Goal: Find specific page/section: Find specific page/section

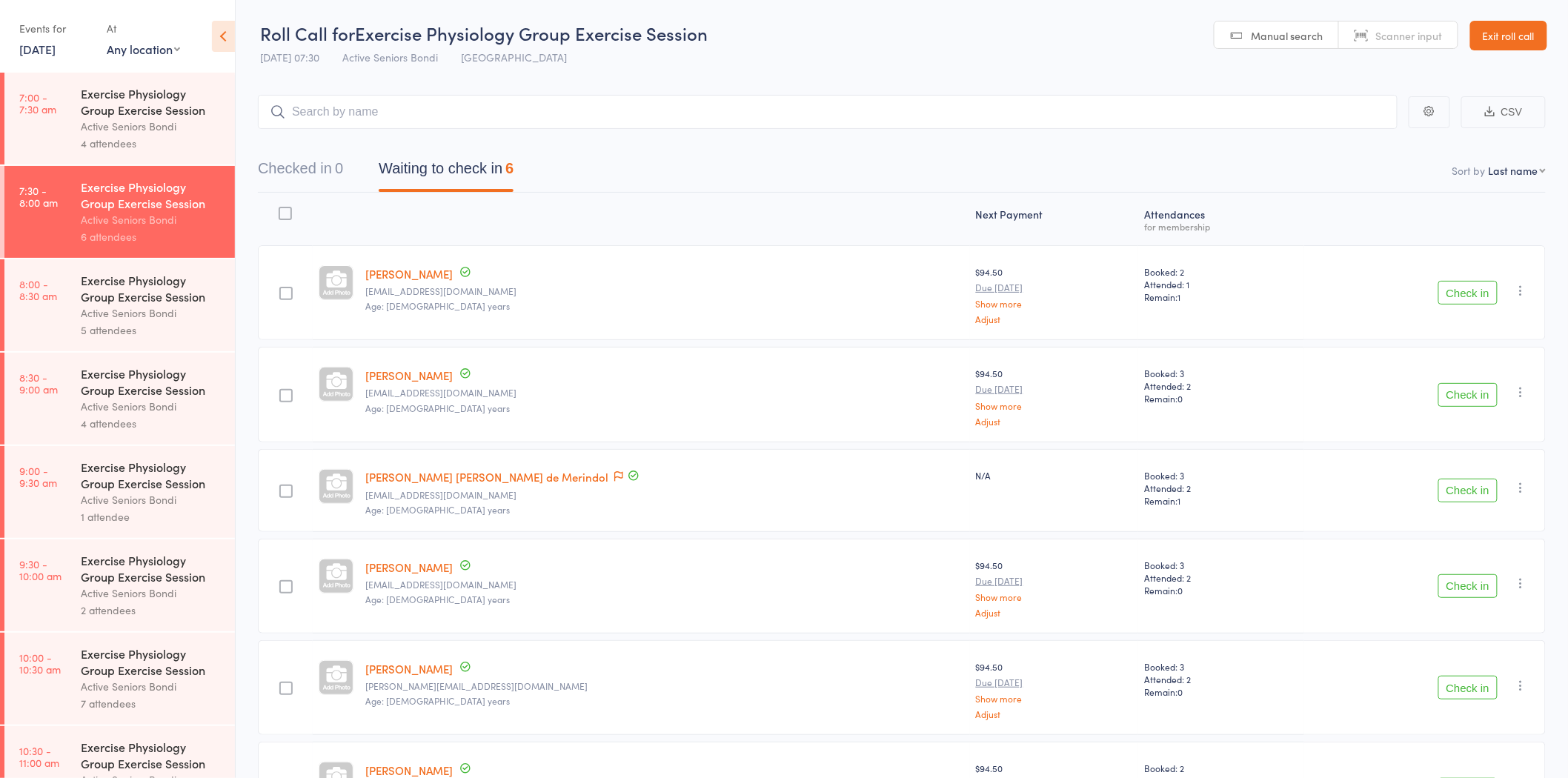
click at [1506, 43] on link "Exit roll call" at bounding box center [1509, 35] width 77 height 30
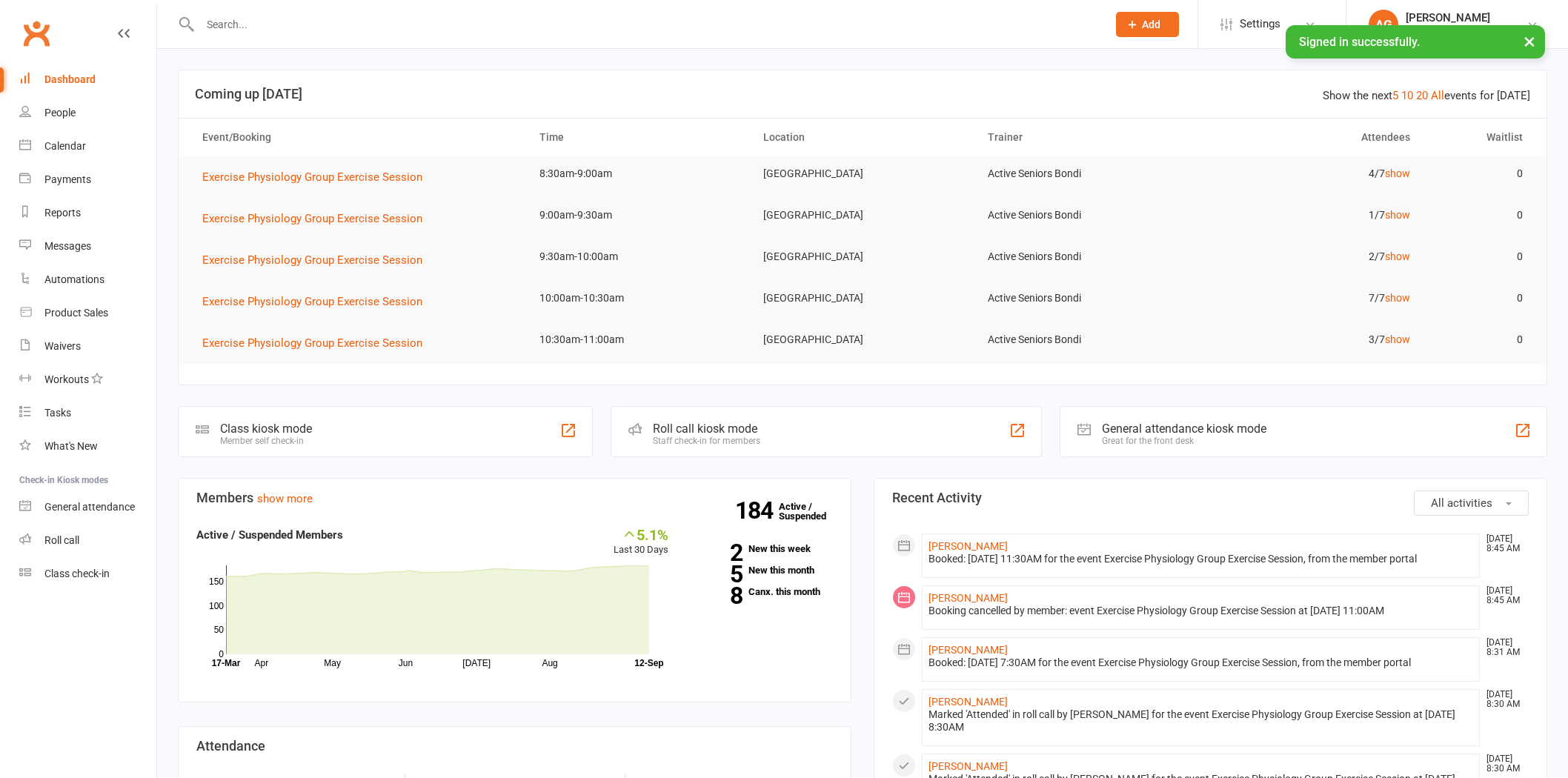
click at [270, 16] on input "text" at bounding box center [646, 24] width 901 height 21
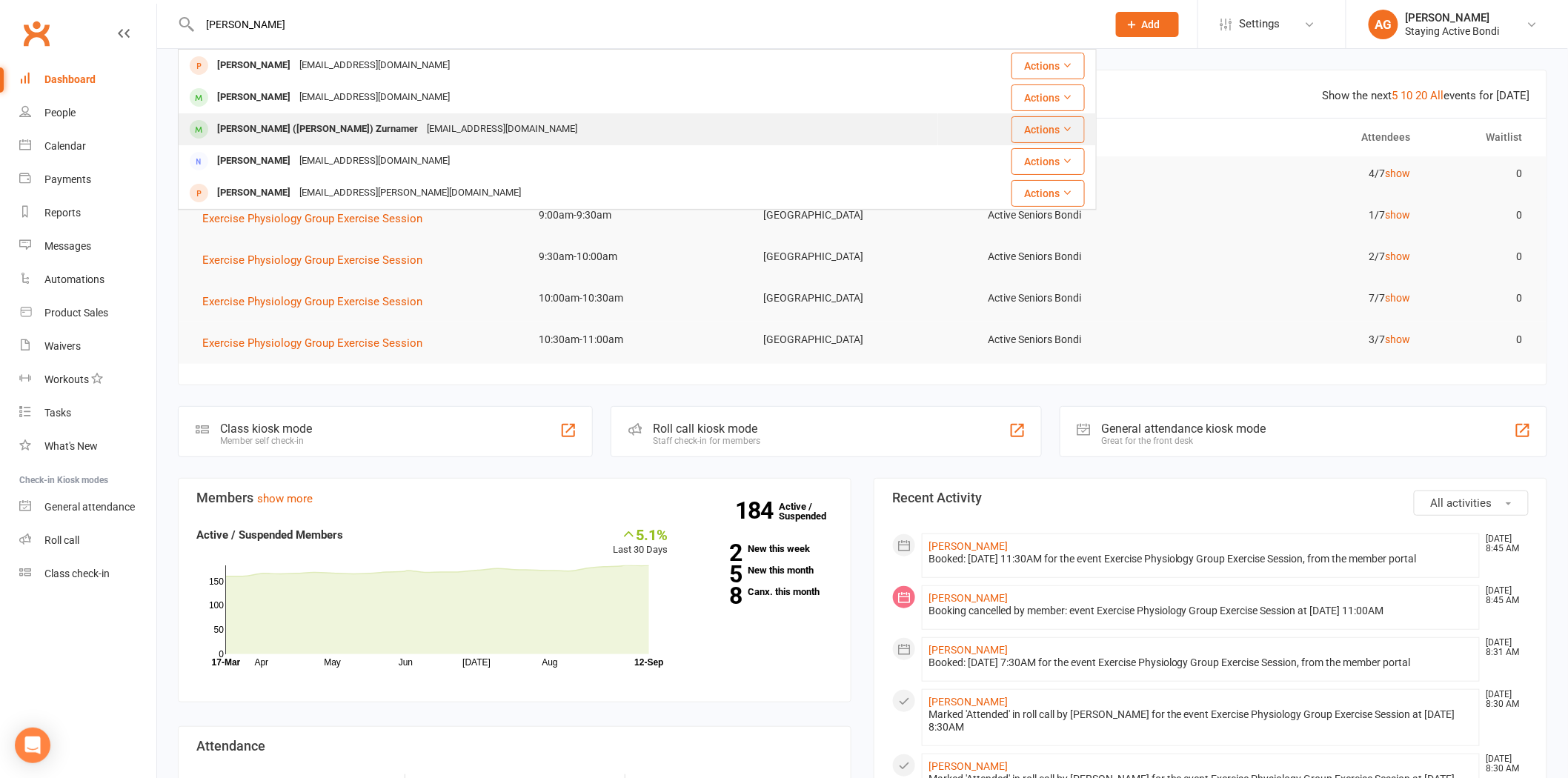
type input "[PERSON_NAME]"
click at [307, 116] on div "[PERSON_NAME] ([PERSON_NAME]) Zurnamer [EMAIL_ADDRESS][DOMAIN_NAME]" at bounding box center [558, 129] width 758 height 30
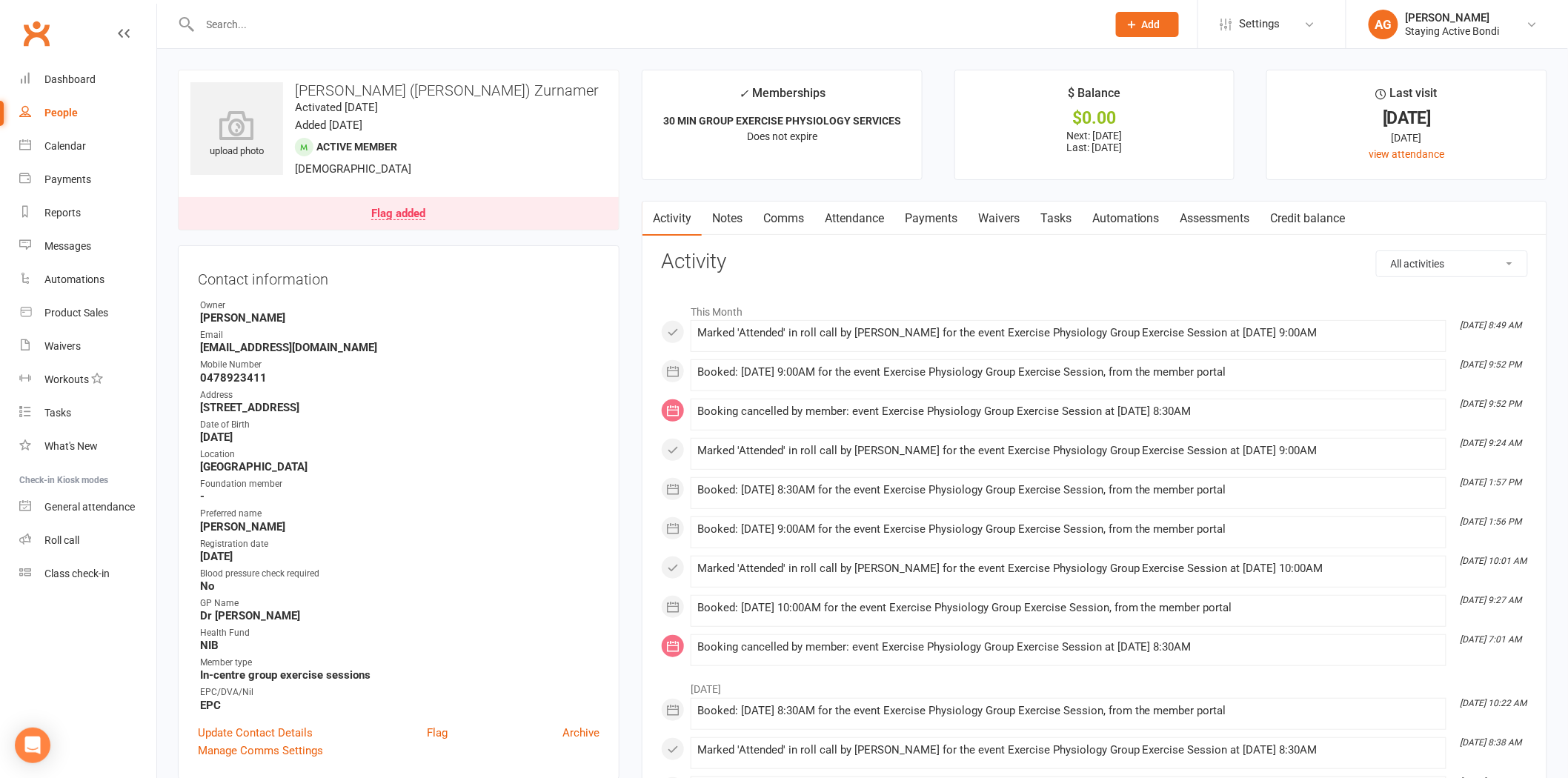
click at [834, 215] on link "Attendance" at bounding box center [854, 219] width 80 height 34
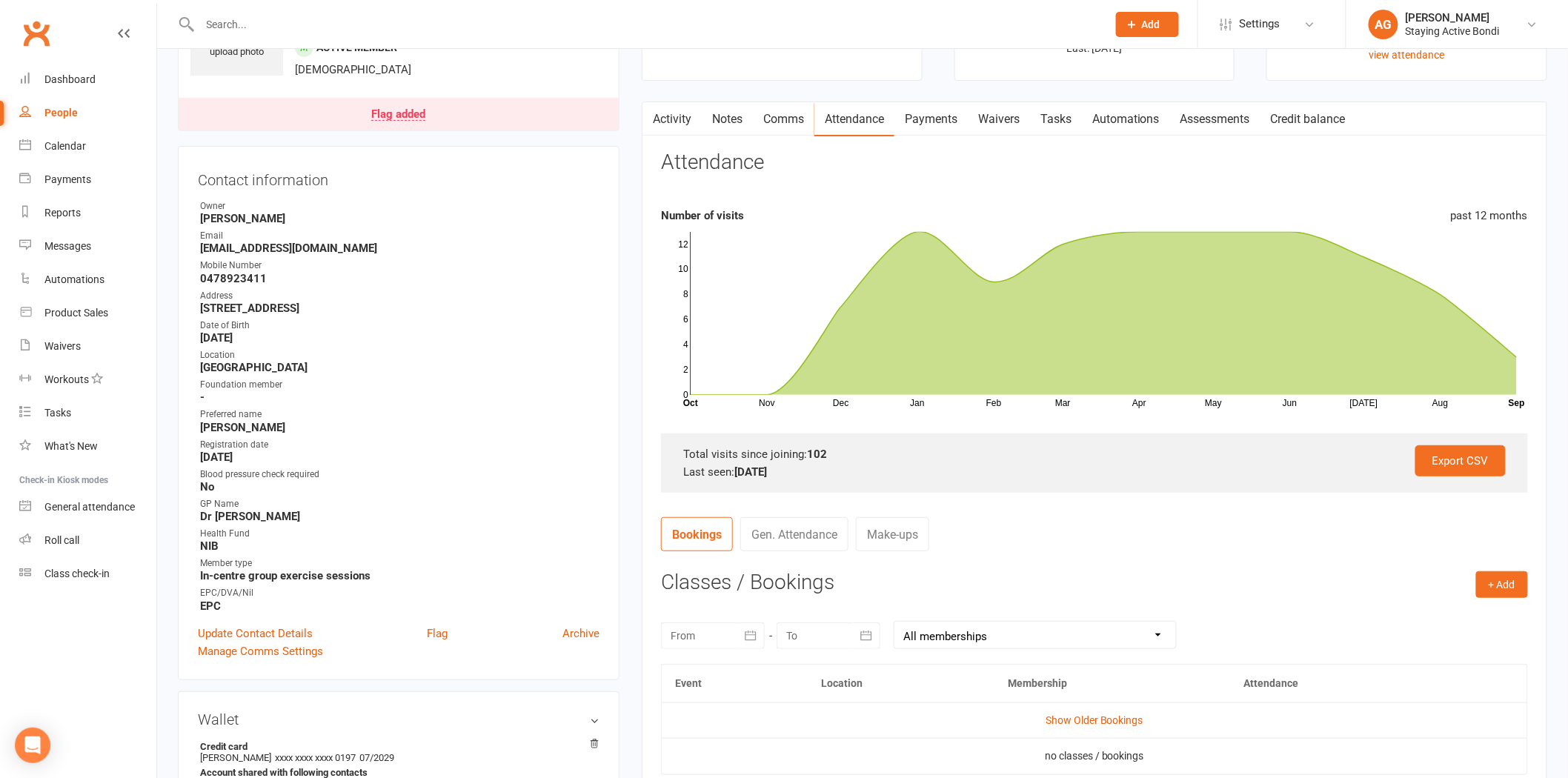
scroll to position [329, 0]
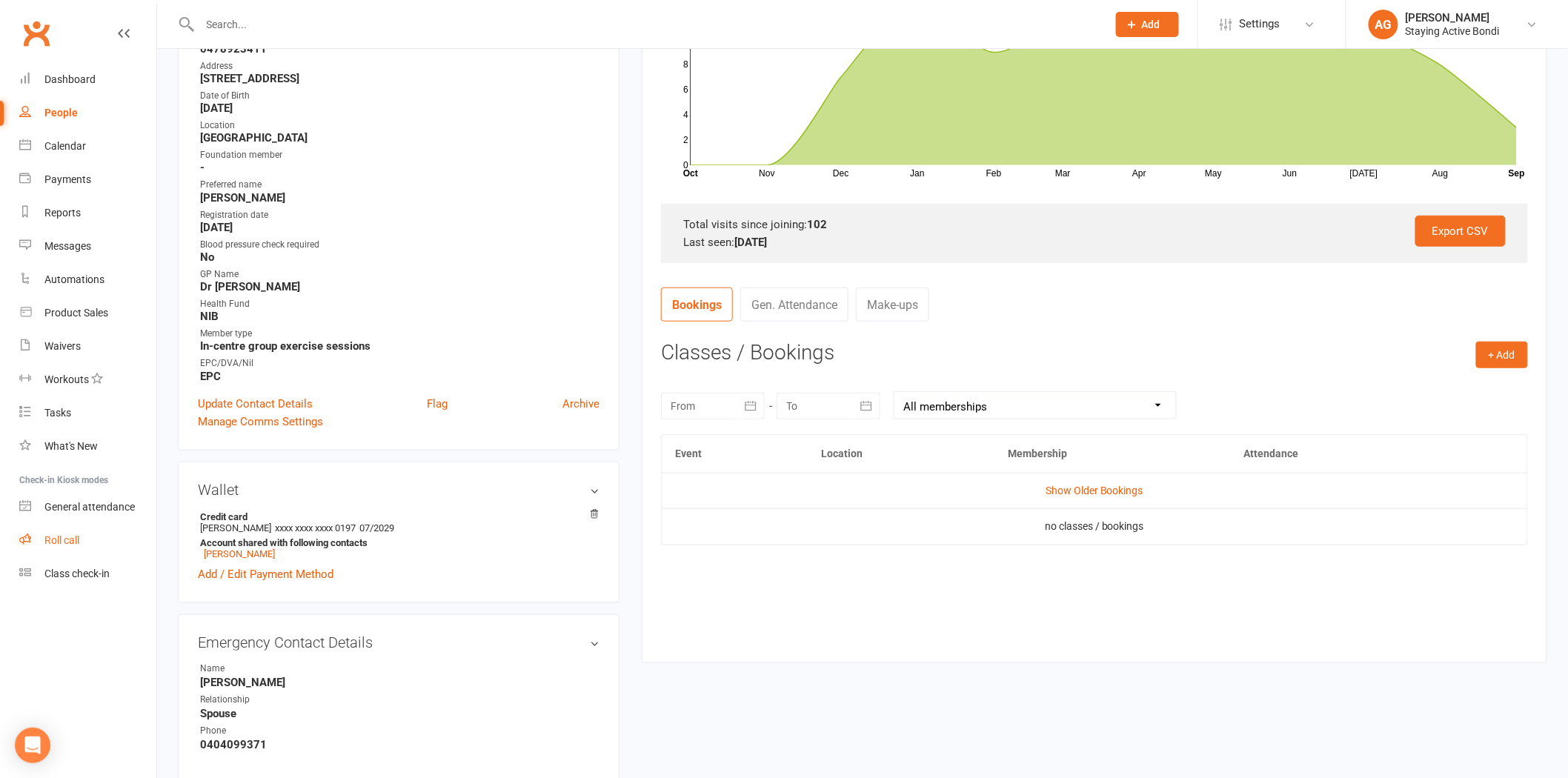
click at [138, 537] on link "Roll call" at bounding box center [88, 540] width 137 height 33
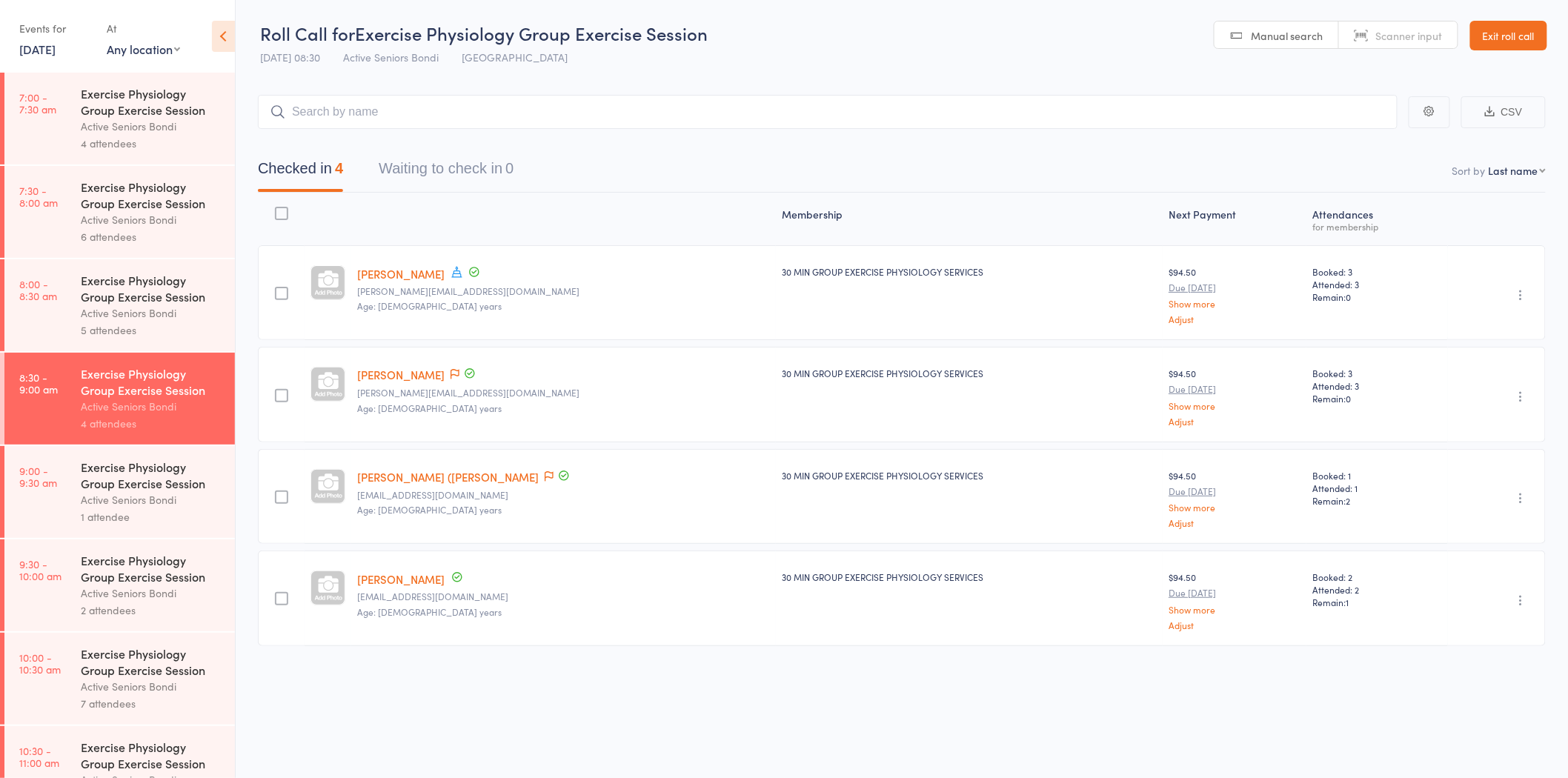
click at [146, 485] on div "Exercise Physiology Group Exercise Session" at bounding box center [151, 475] width 142 height 33
